Goal: Information Seeking & Learning: Learn about a topic

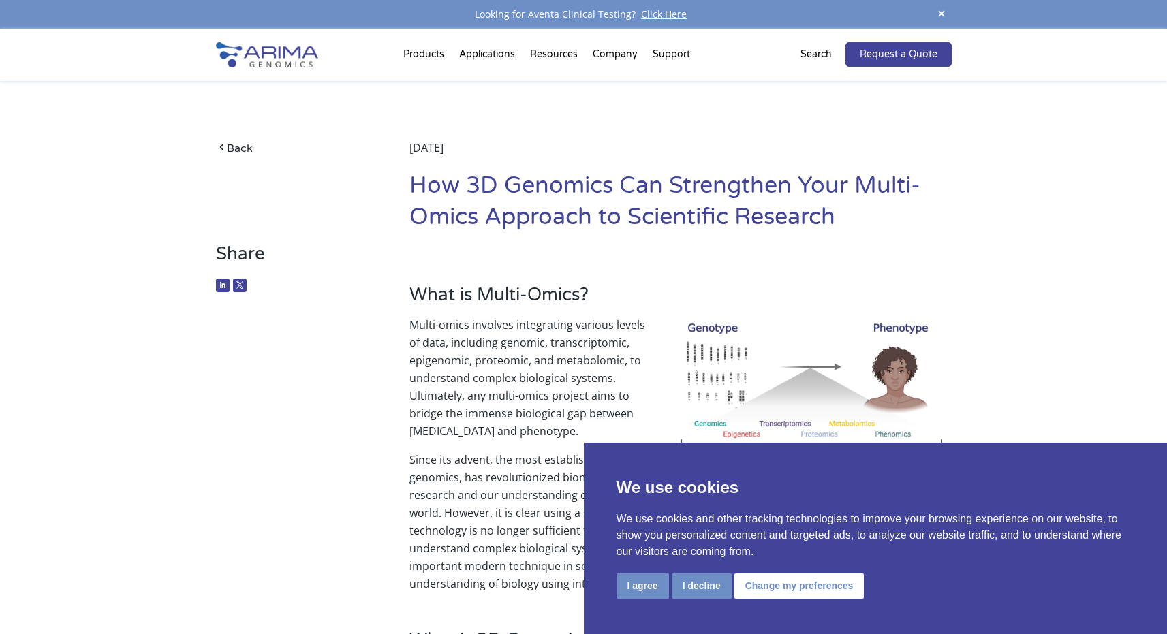
click at [584, 375] on p "Multi-omics involves integrating various levels of data, including genomic, tra…" at bounding box center [679, 383] width 541 height 135
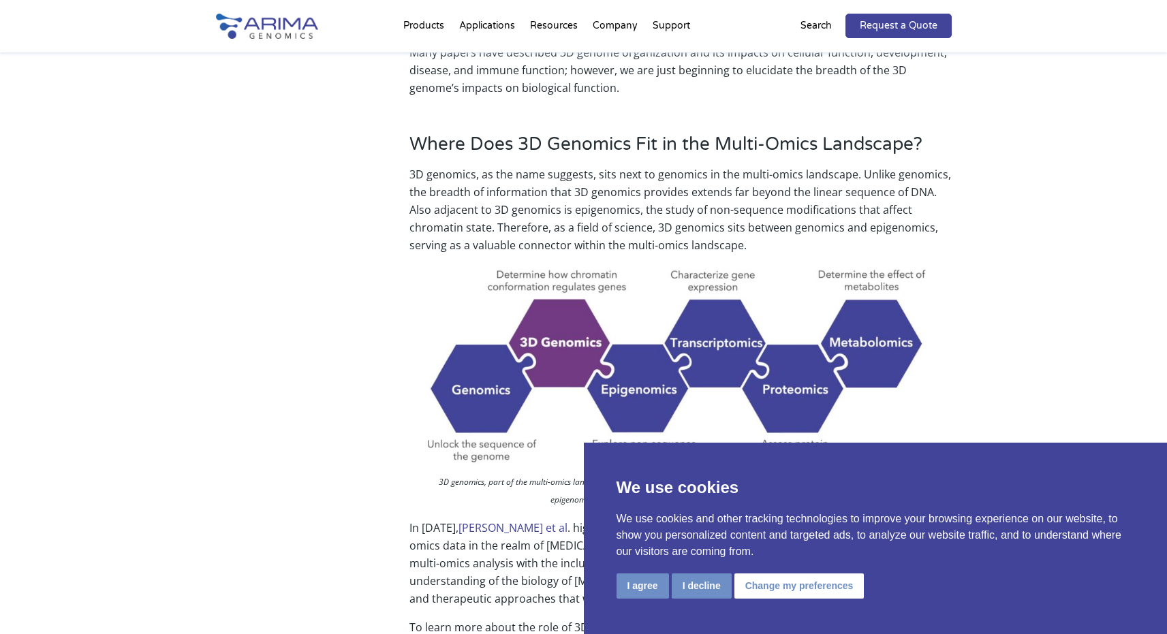
scroll to position [981, 0]
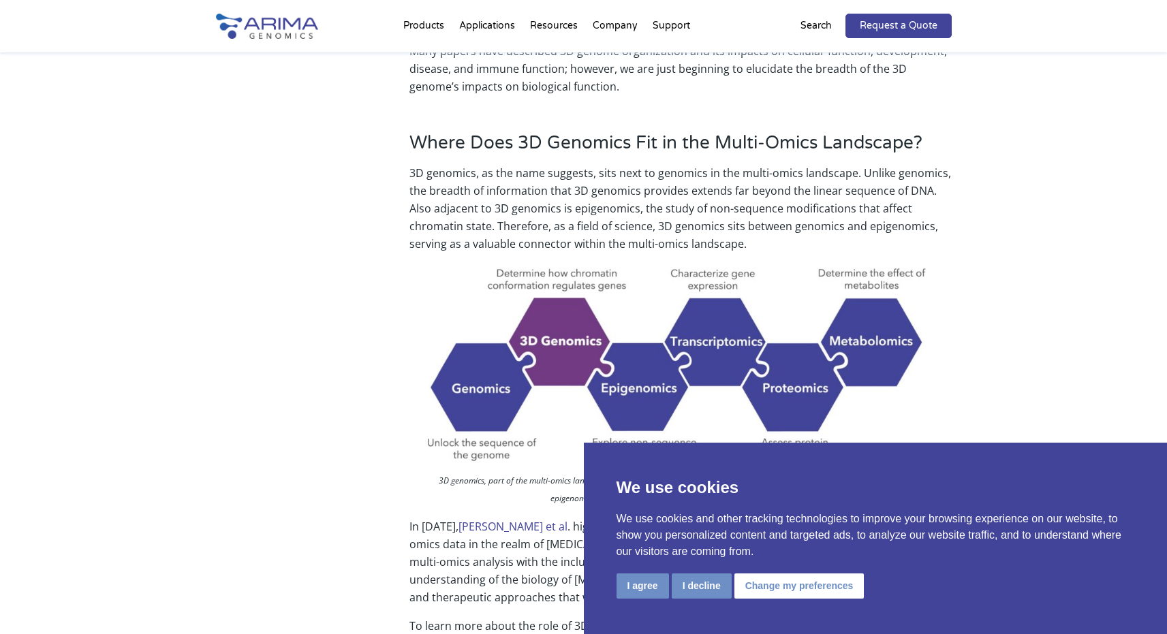
click at [949, 253] on div "Where Does 3D Genomics Fit in the Multi-Omics Landscape? 3D genomics, as the na…" at bounding box center [679, 464] width 541 height 665
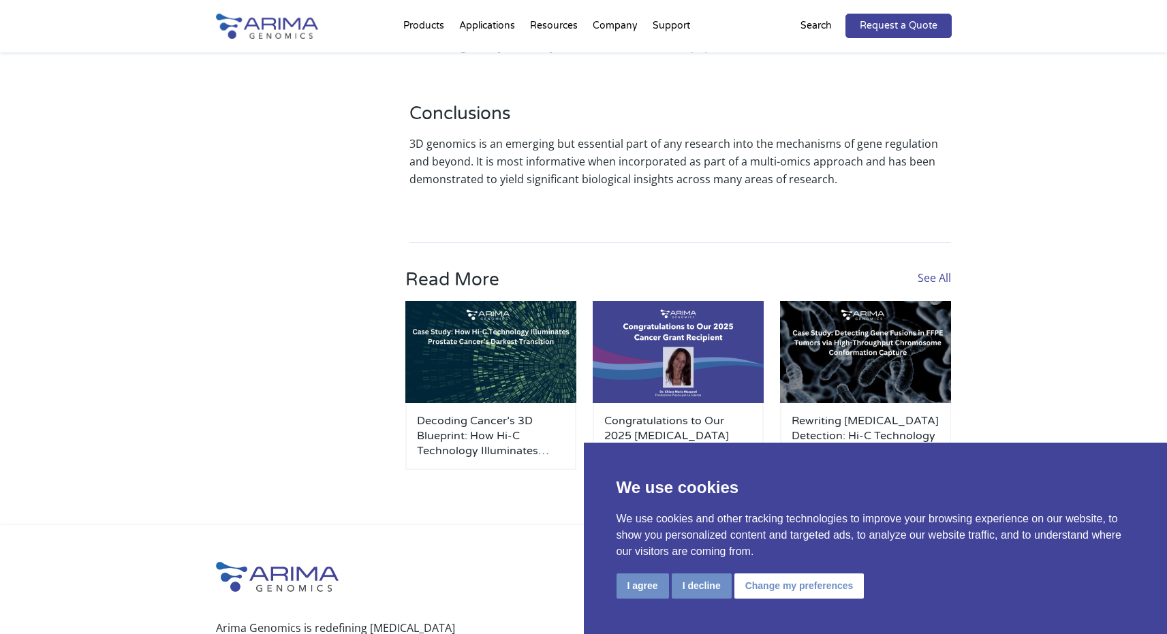
scroll to position [3565, 0]
click at [620, 413] on h3 "Congratulations to Our 2025 [MEDICAL_DATA] Research Grant Winner" at bounding box center [678, 435] width 148 height 45
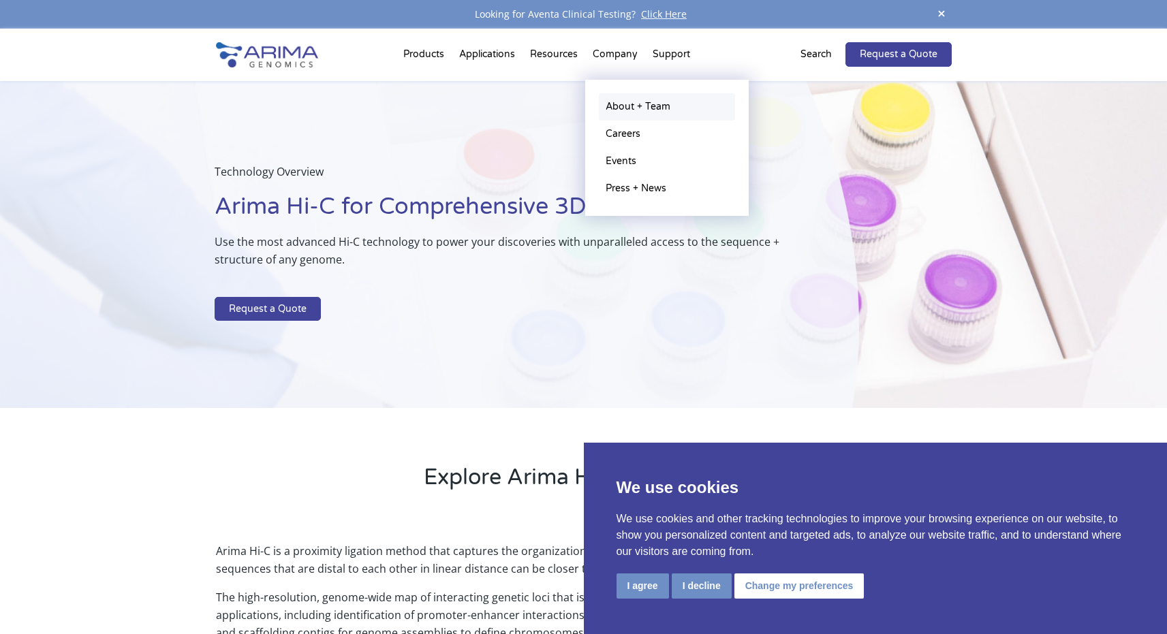
click at [627, 105] on link "About + Team" at bounding box center [667, 106] width 136 height 27
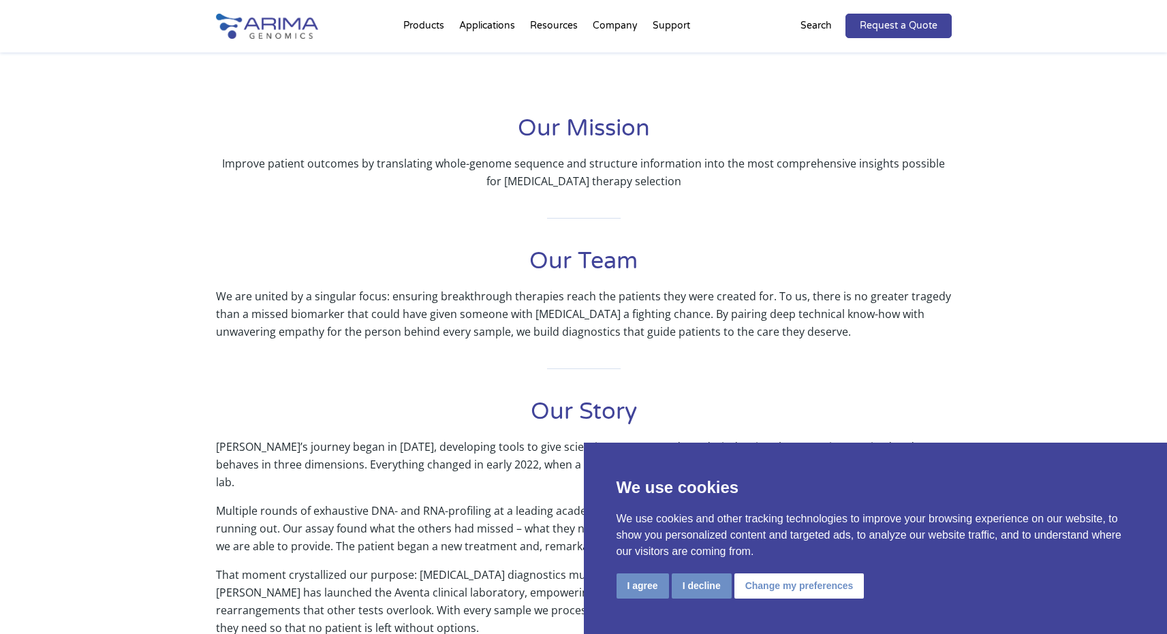
scroll to position [272, 0]
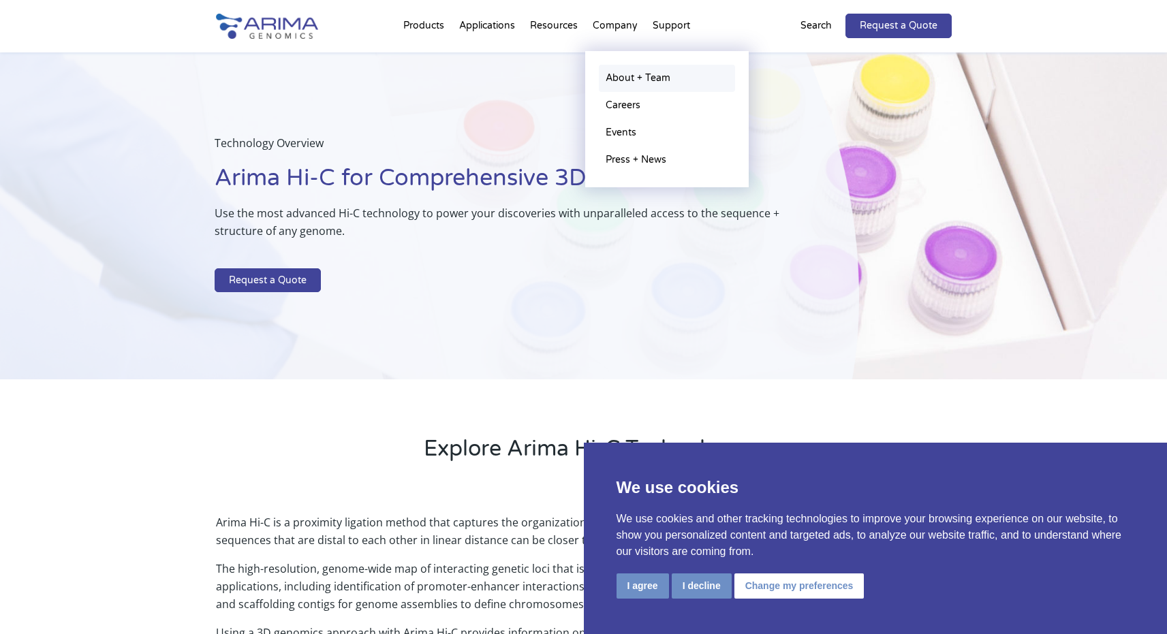
click at [634, 80] on link "About + Team" at bounding box center [667, 78] width 136 height 27
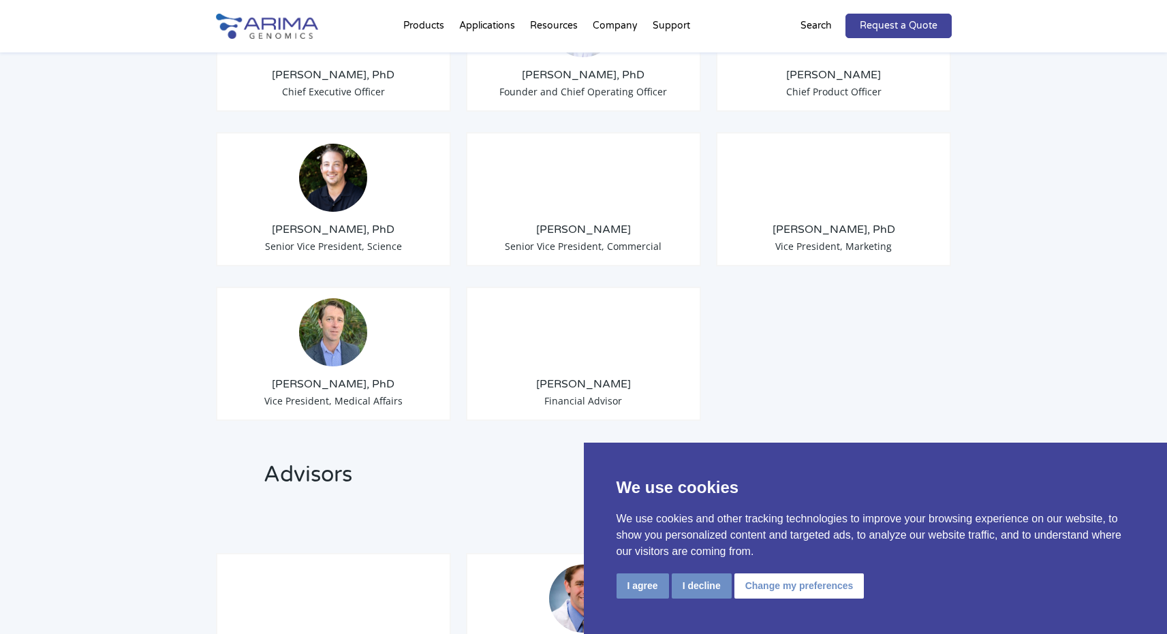
scroll to position [1199, 0]
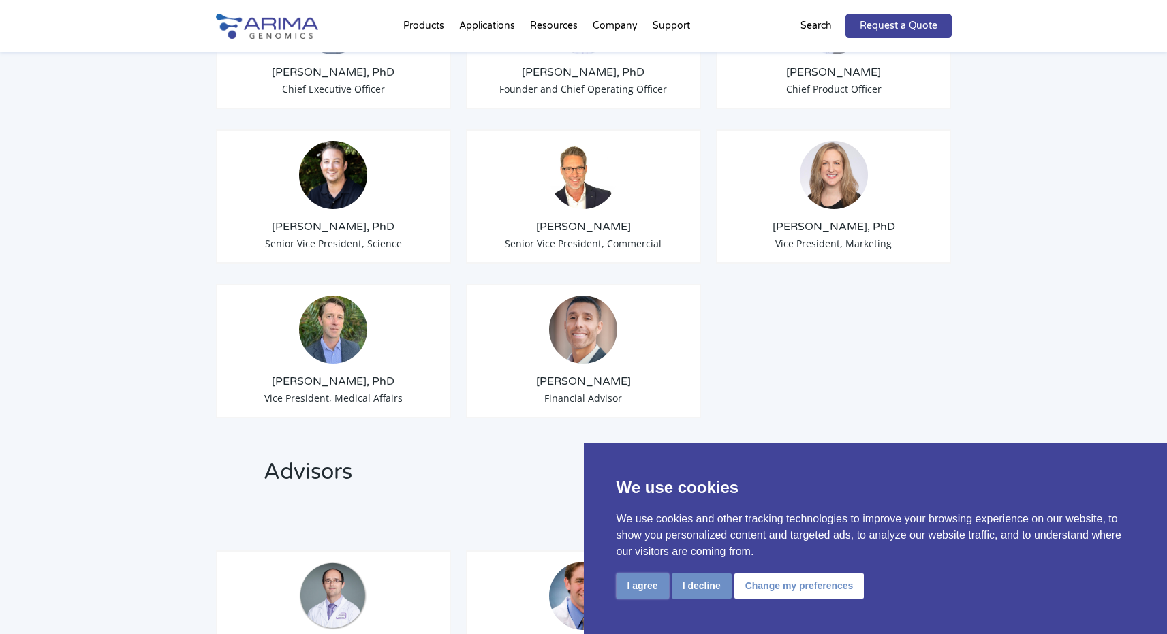
click at [641, 593] on button "I agree" at bounding box center [642, 585] width 52 height 25
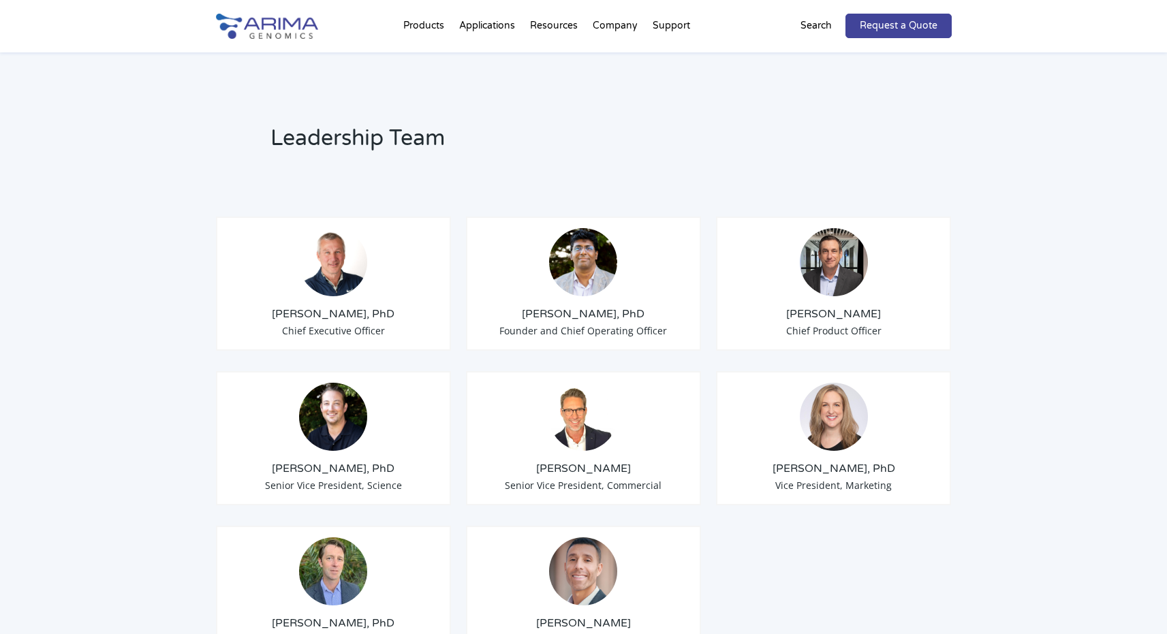
scroll to position [949, 0]
